Goal: Information Seeking & Learning: Learn about a topic

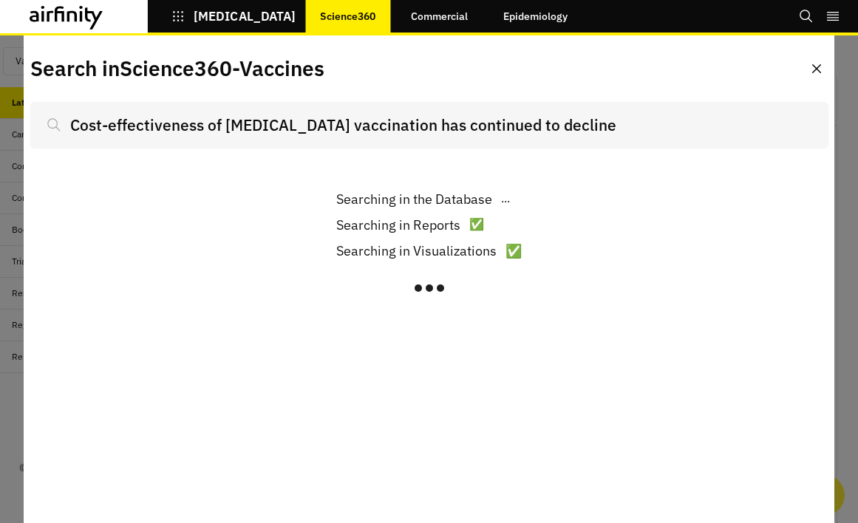
scroll to position [1160, 444]
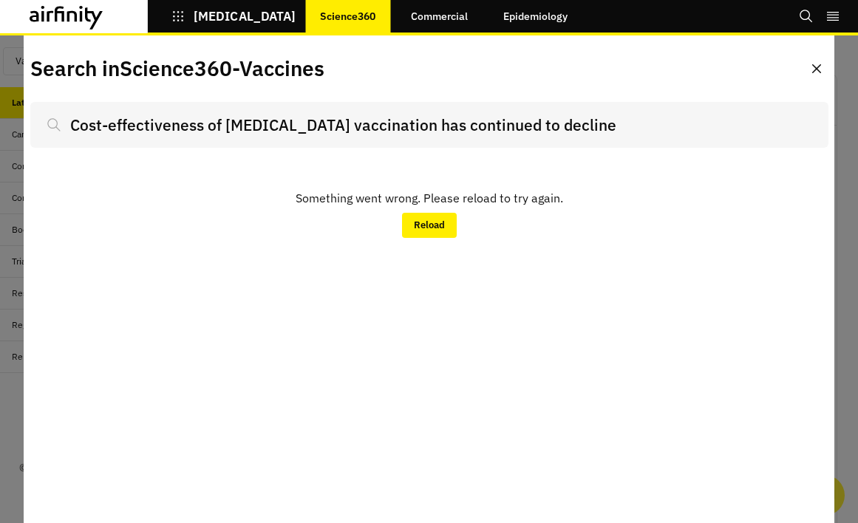
drag, startPoint x: 599, startPoint y: 126, endPoint x: -64, endPoint y: 47, distance: 667.3
click at [0, 47] on html "COVID-19 Science360 Commercial Epidemiology Bookmarks Settings Tutorials Logout…" at bounding box center [429, 261] width 858 height 523
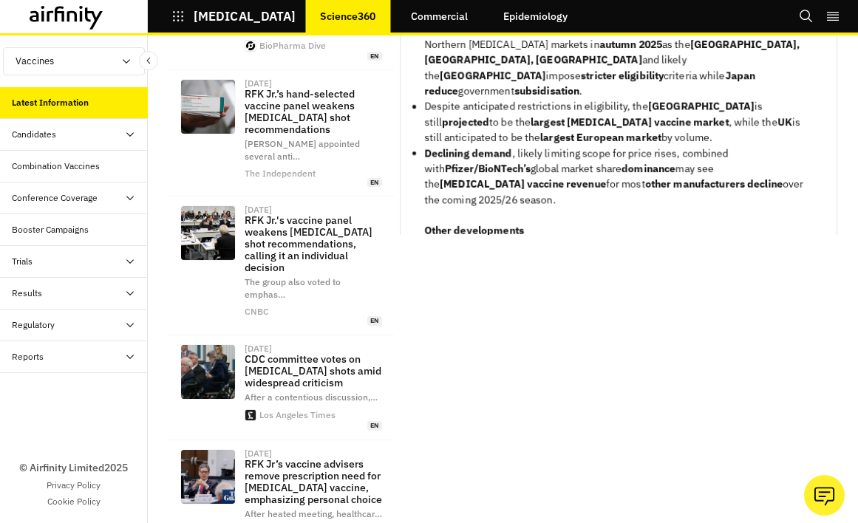
scroll to position [716, 0]
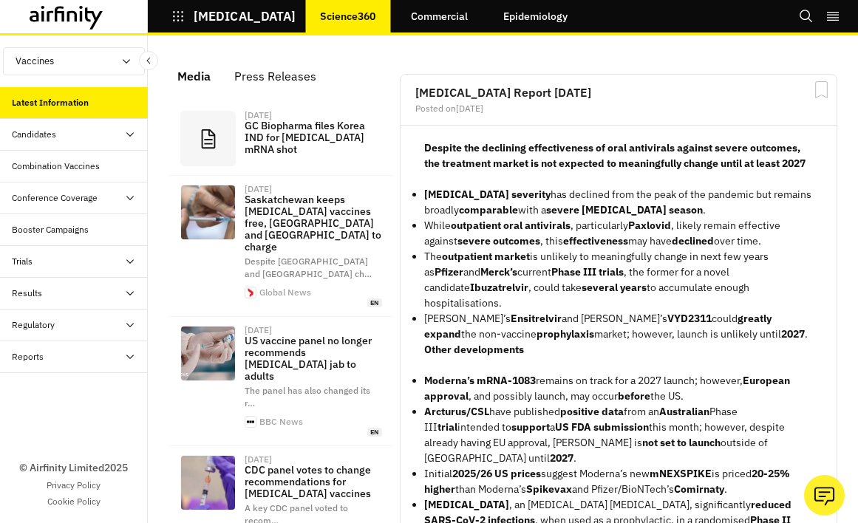
scroll to position [0, 0]
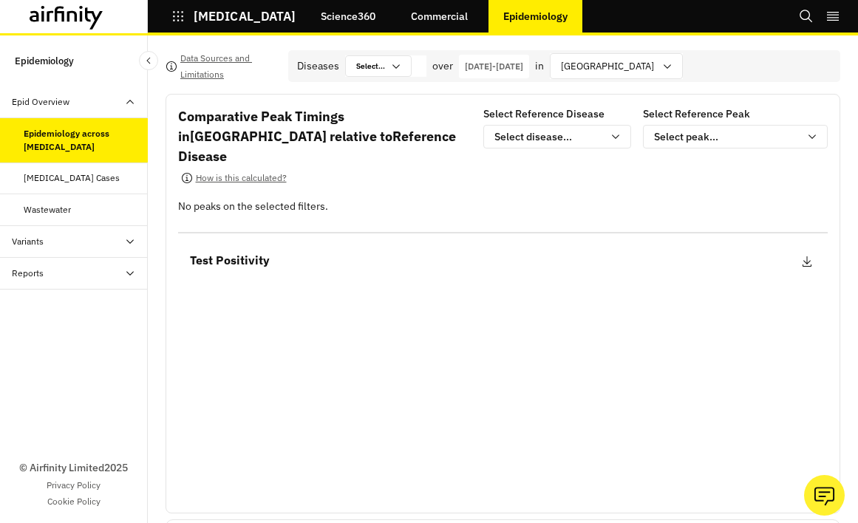
scroll to position [112, 0]
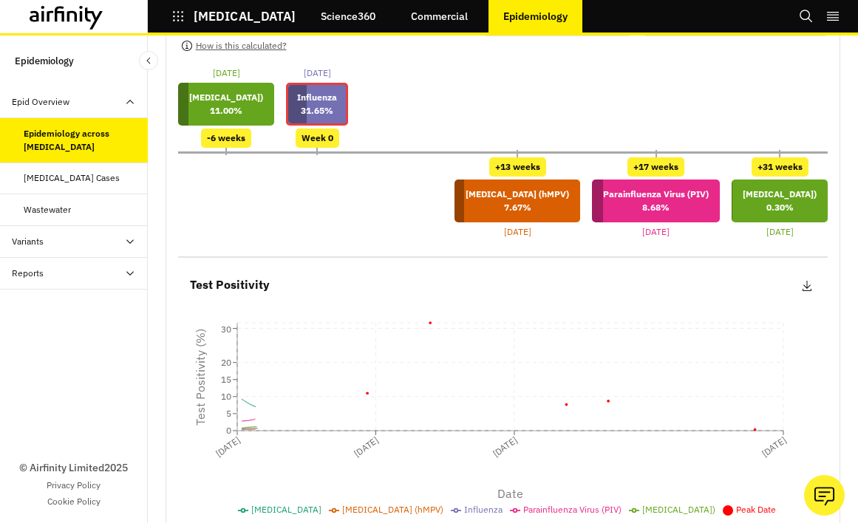
click at [433, 16] on link "Commercial" at bounding box center [439, 16] width 87 height 35
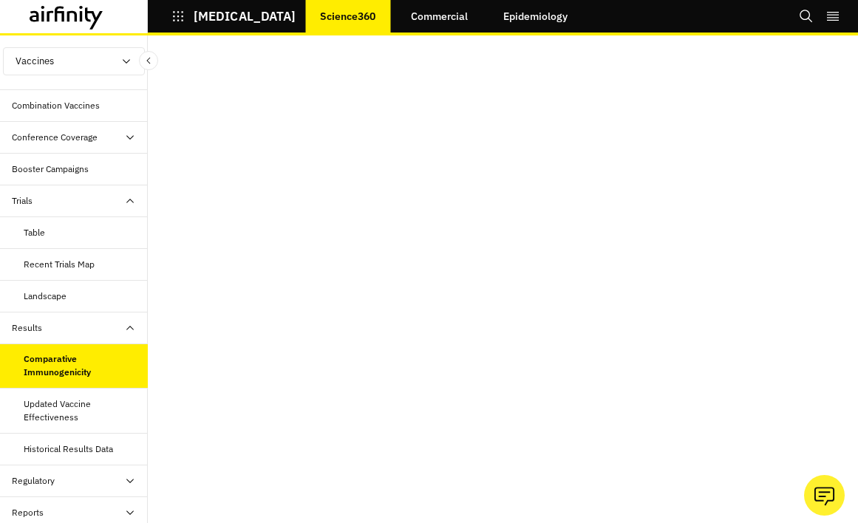
scroll to position [72, 0]
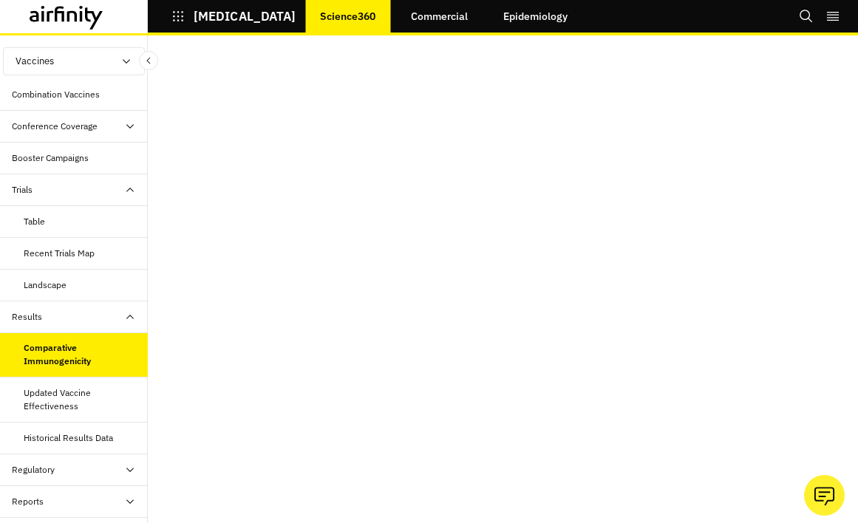
click at [52, 392] on div "Updated Vaccine Effectiveness" at bounding box center [80, 400] width 112 height 27
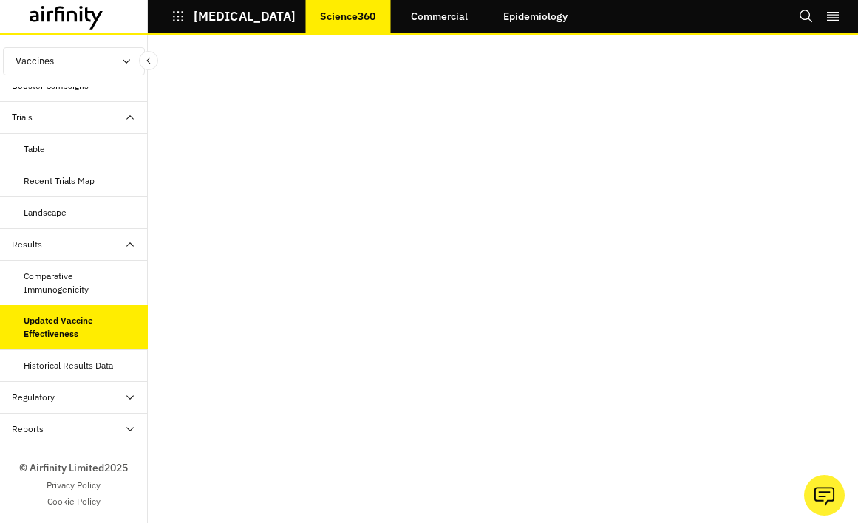
scroll to position [144, 0]
click at [61, 434] on div "Reports" at bounding box center [80, 429] width 136 height 13
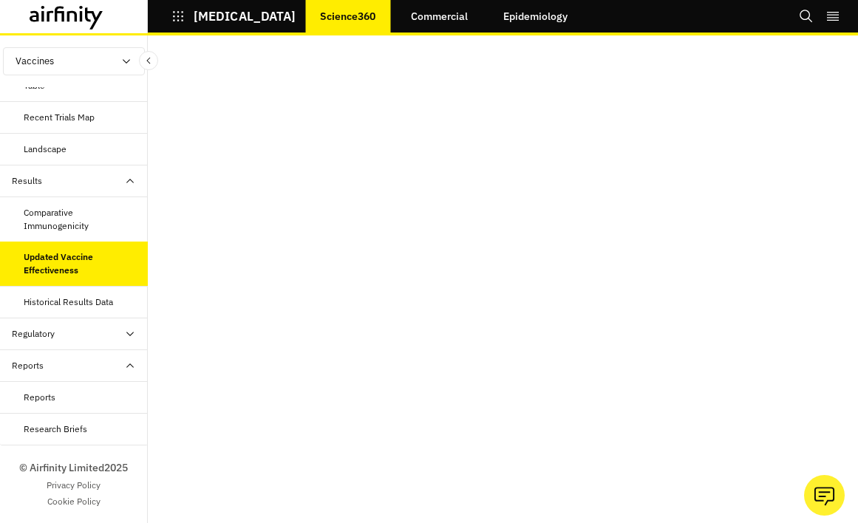
scroll to position [208, 0]
click at [57, 403] on div "Reports" at bounding box center [86, 397] width 124 height 13
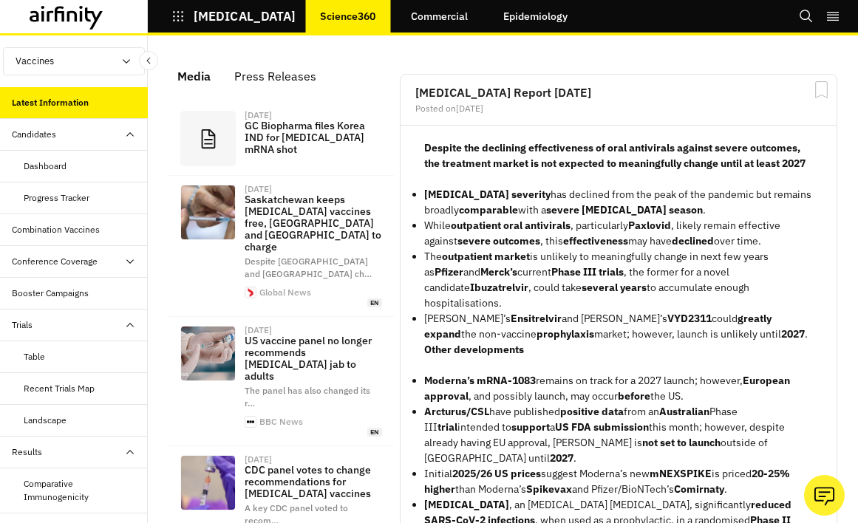
scroll to position [1160, 444]
click at [70, 237] on div "Combination Vaccines" at bounding box center [74, 230] width 148 height 32
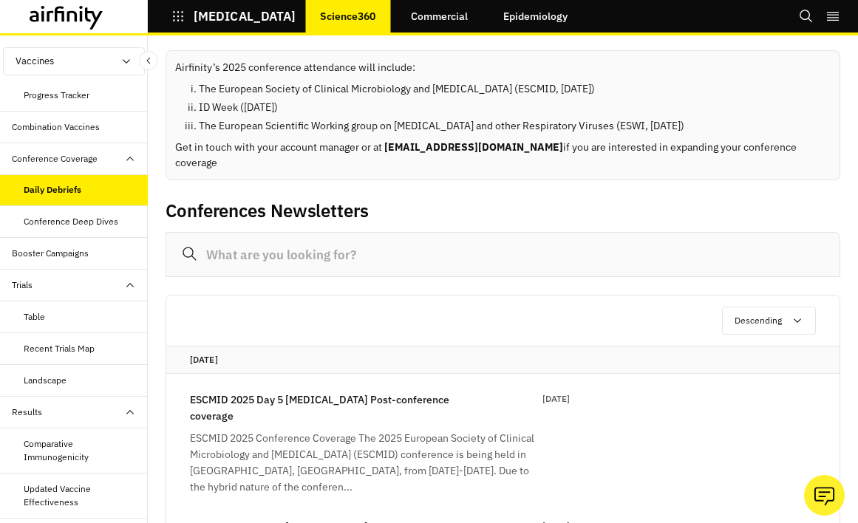
scroll to position [153, 0]
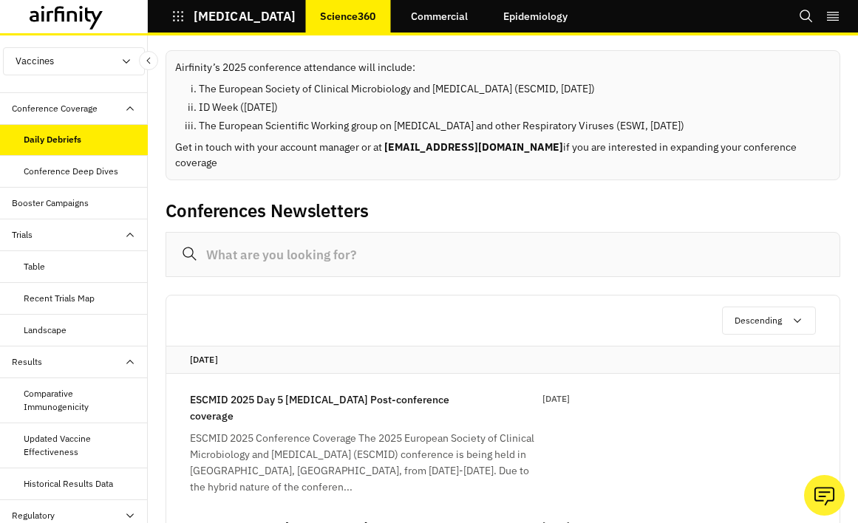
click at [76, 272] on div "Table" at bounding box center [86, 266] width 124 height 13
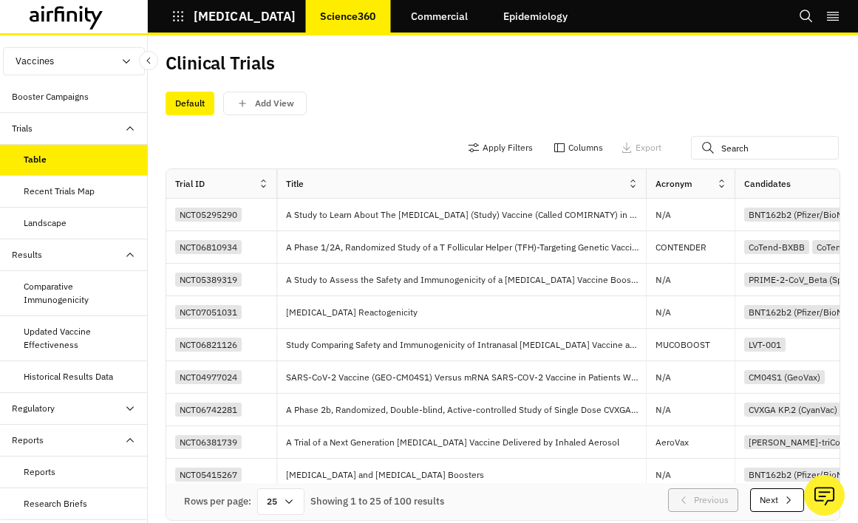
scroll to position [268, 0]
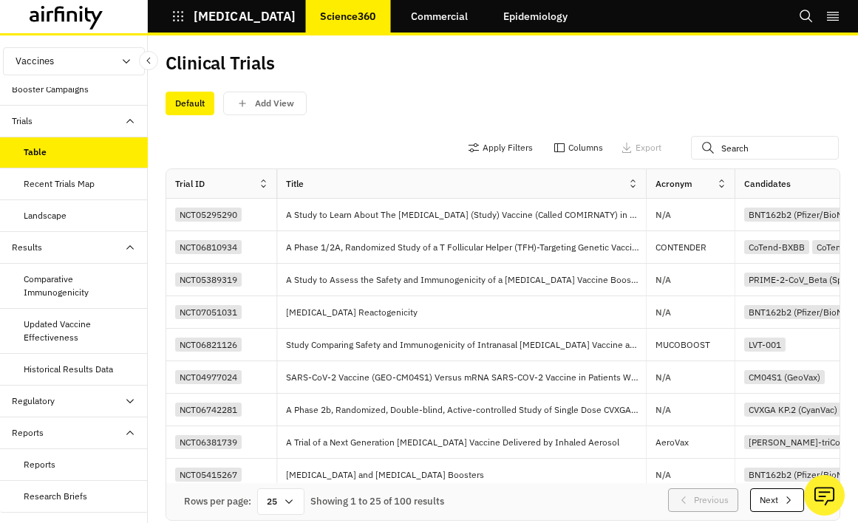
click at [125, 399] on icon at bounding box center [130, 402] width 12 height 12
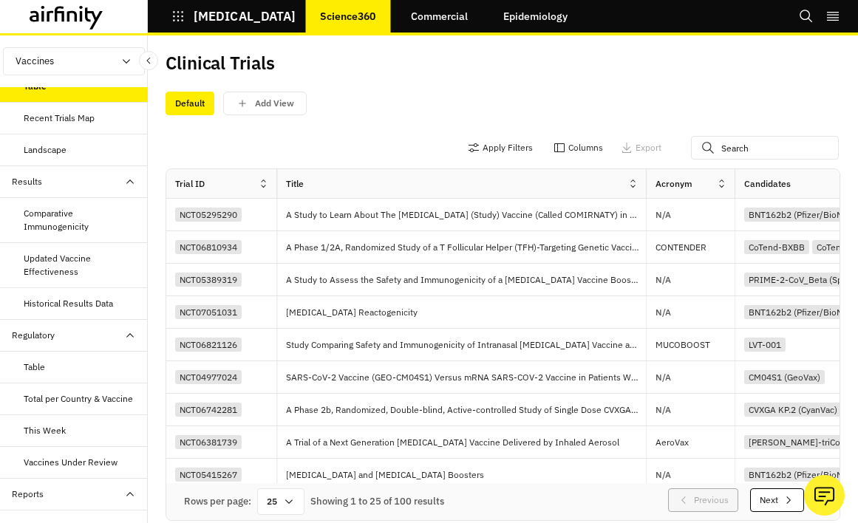
scroll to position [334, 0]
